Goal: Task Accomplishment & Management: Use online tool/utility

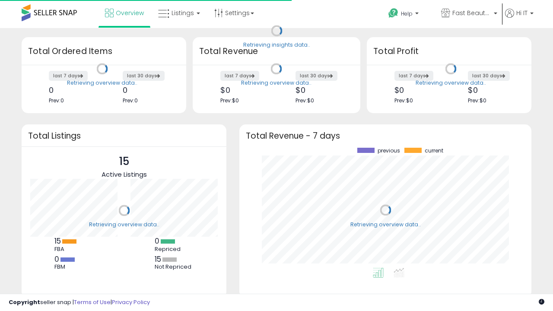
scroll to position [120, 275]
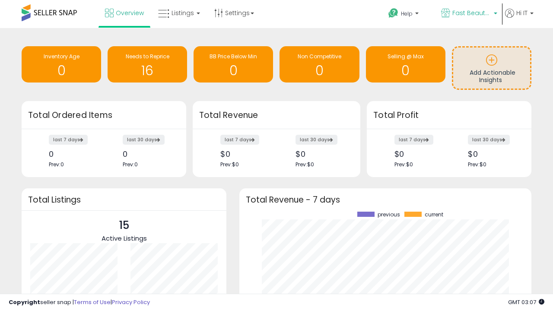
click at [468, 14] on span "Fast Beauty ([GEOGRAPHIC_DATA])" at bounding box center [471, 13] width 39 height 9
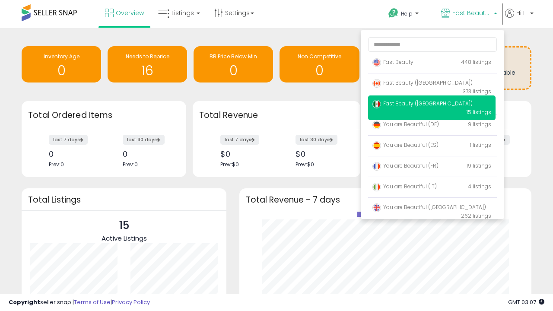
click at [432, 63] on p "Fast Beauty 448 listings" at bounding box center [431, 62] width 127 height 17
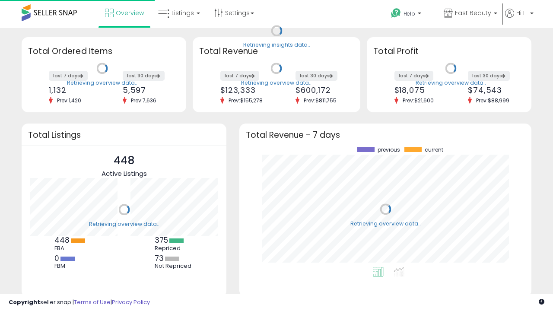
scroll to position [120, 275]
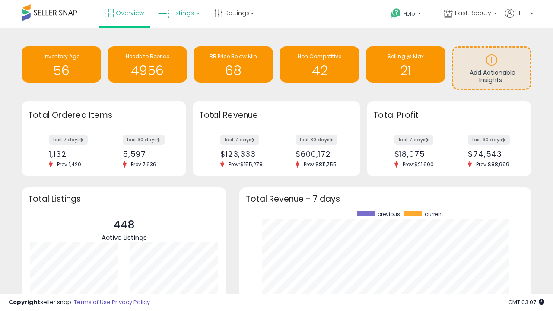
click at [178, 13] on span "Listings" at bounding box center [182, 13] width 22 height 9
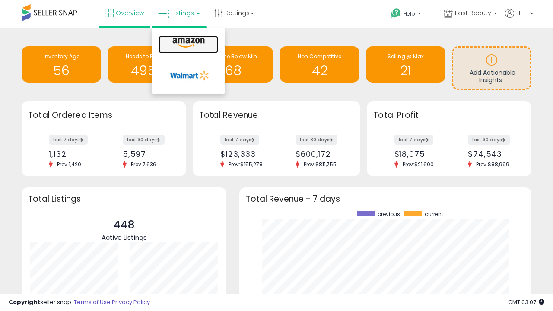
click at [187, 43] on icon at bounding box center [189, 42] width 38 height 11
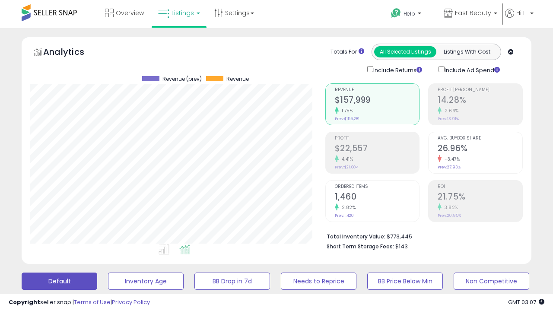
scroll to position [177, 295]
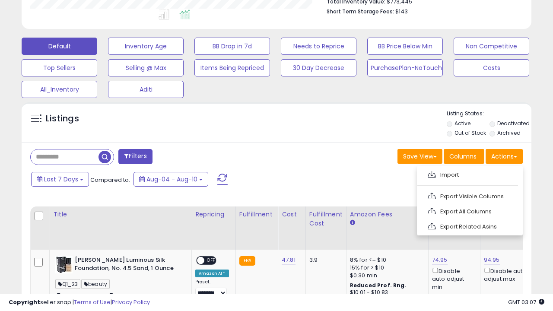
click at [432, 173] on span at bounding box center [432, 174] width 8 height 6
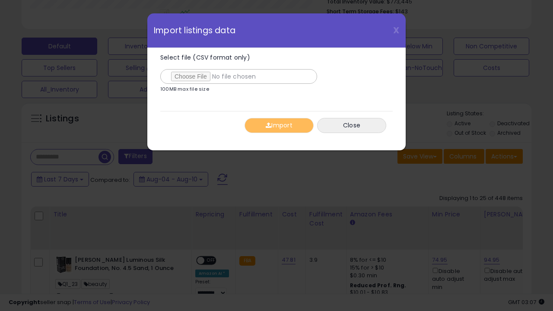
type input "**********"
click at [279, 125] on button "Import" at bounding box center [278, 125] width 69 height 15
